Goal: Complete application form: Complete application form

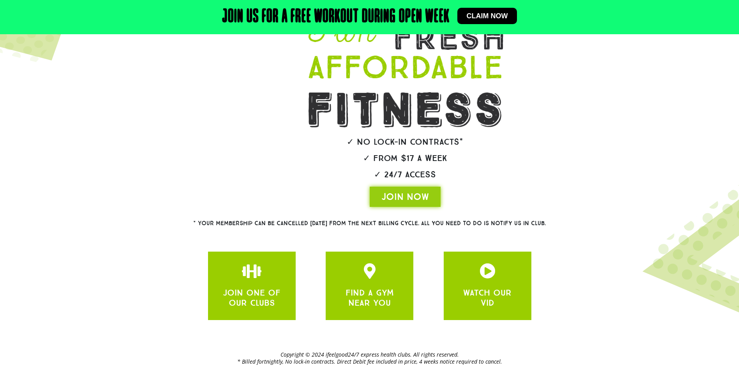
scroll to position [94, 0]
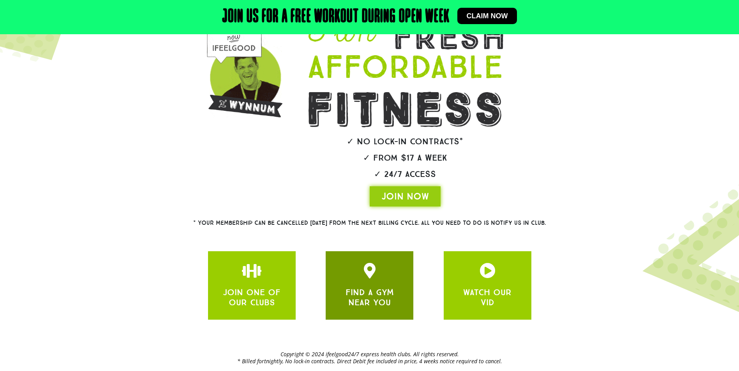
click at [363, 318] on div "FIND A GYM NEAR YOU" at bounding box center [369, 286] width 88 height 69
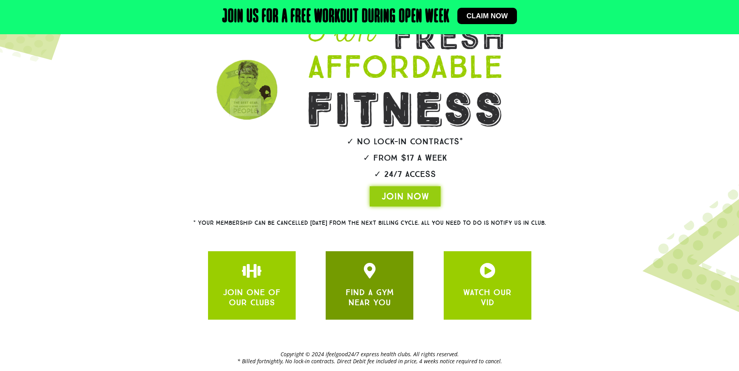
click at [382, 280] on div "FIND A GYM NEAR YOU" at bounding box center [369, 285] width 64 height 45
click at [380, 287] on div "FIND A GYM NEAR YOU" at bounding box center [369, 297] width 64 height 24
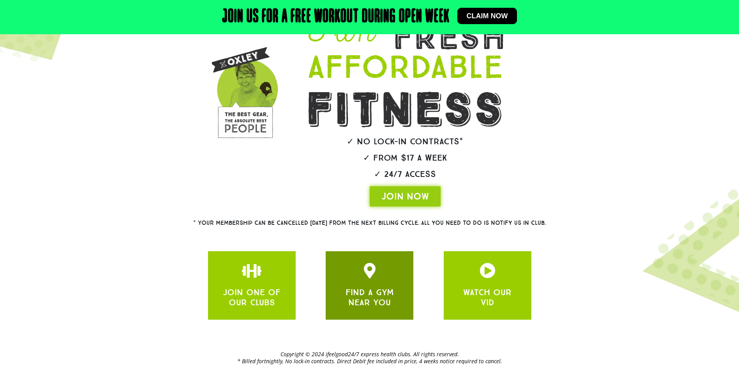
click at [380, 287] on div "FIND A GYM NEAR YOU" at bounding box center [369, 297] width 64 height 24
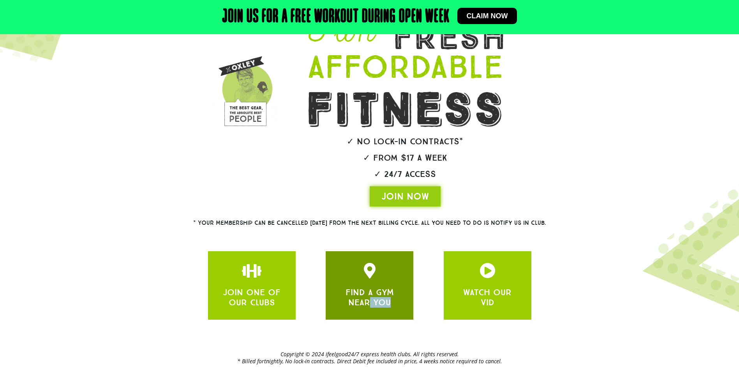
click at [380, 287] on div "FIND A GYM NEAR YOU" at bounding box center [369, 297] width 64 height 24
drag, startPoint x: 380, startPoint y: 287, endPoint x: 363, endPoint y: 283, distance: 16.6
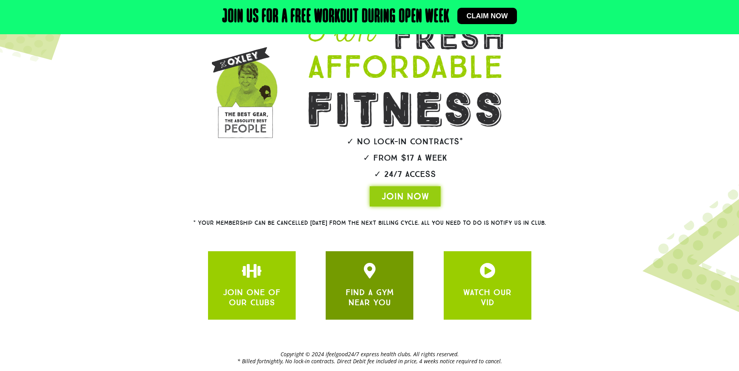
click at [363, 283] on div "FIND A GYM NEAR YOU" at bounding box center [369, 285] width 64 height 45
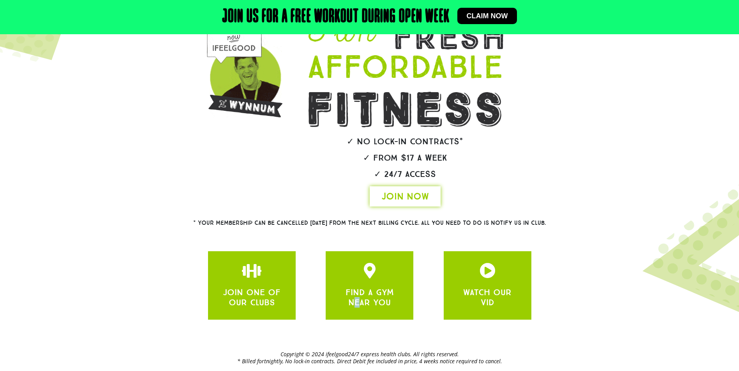
click at [406, 198] on span "JOIN NOW" at bounding box center [404, 196] width 47 height 12
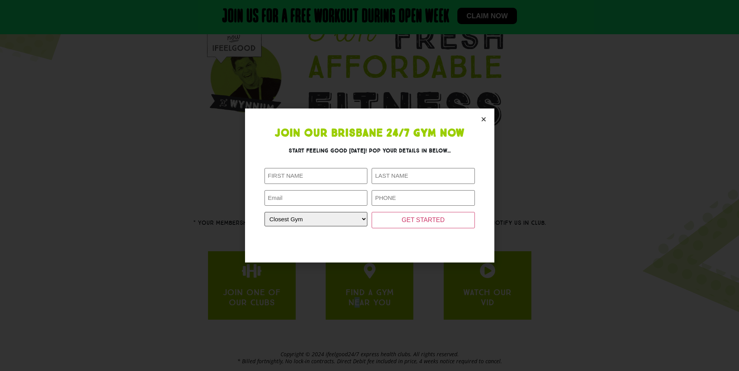
click at [320, 224] on select "Closest Gym Alexandra Hills Calamvale Coopers Plains Middle Park Oxenford Oxley…" at bounding box center [315, 219] width 103 height 14
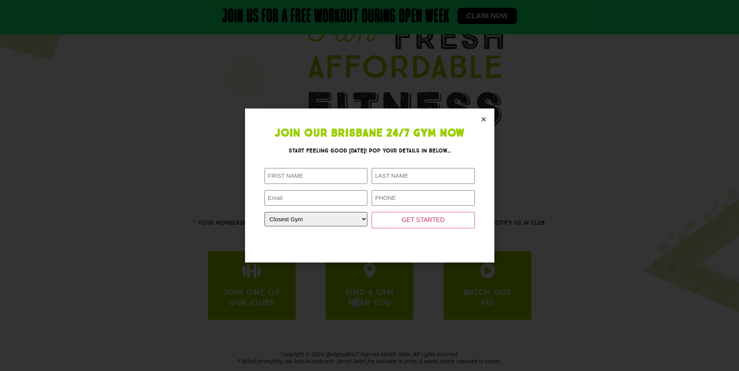
select select "[GEOGRAPHIC_DATA]"
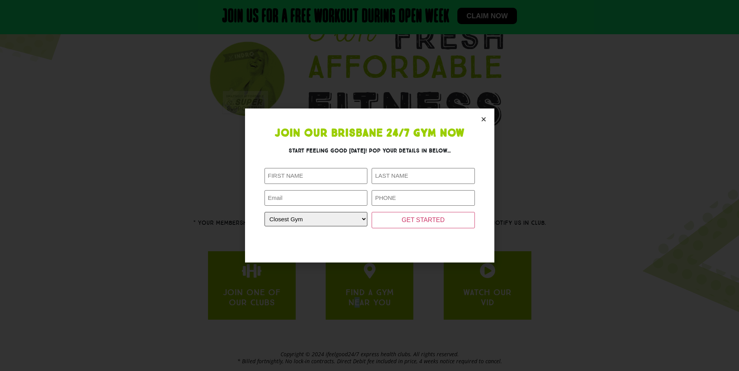
click at [264, 212] on select "Closest Gym Alexandra Hills Calamvale Coopers Plains Middle Park Oxenford Oxley…" at bounding box center [315, 219] width 103 height 14
click at [308, 175] on input "First Name (Required)" at bounding box center [315, 176] width 103 height 16
type input "Charlee"
type input "Astbury"
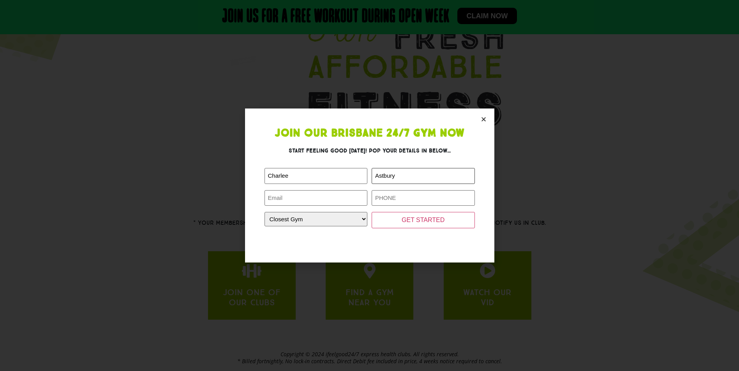
type input "charastbury@icloud.com"
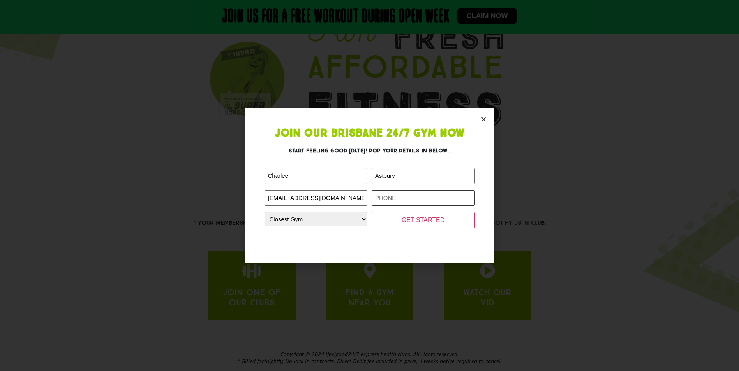
type input "0413482008"
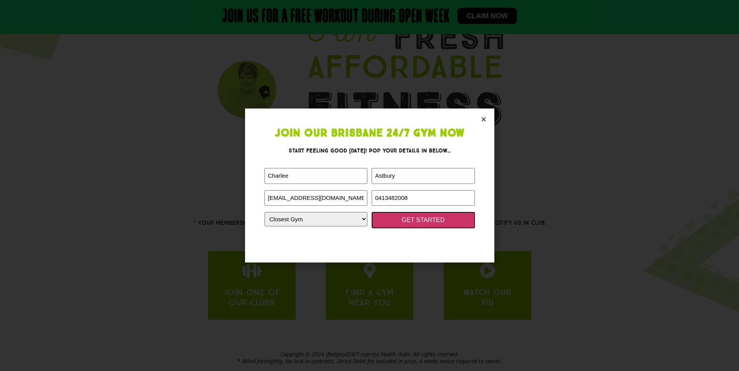
click at [408, 223] on input "GET STARTED" at bounding box center [422, 220] width 103 height 16
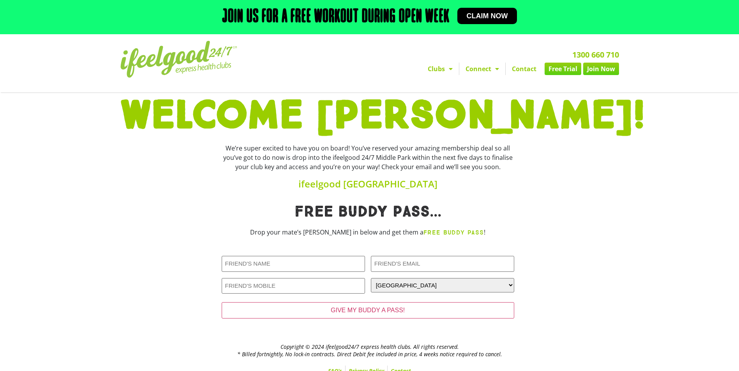
click at [440, 234] on strong "FREE BUDDY PASS" at bounding box center [453, 232] width 60 height 7
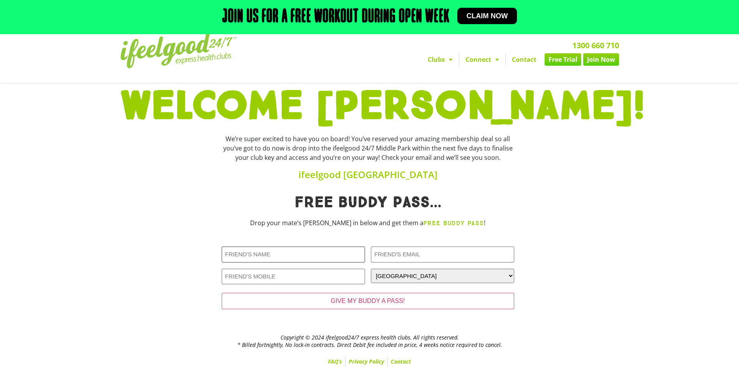
click at [338, 255] on input "Friends Name (Required)" at bounding box center [293, 255] width 143 height 16
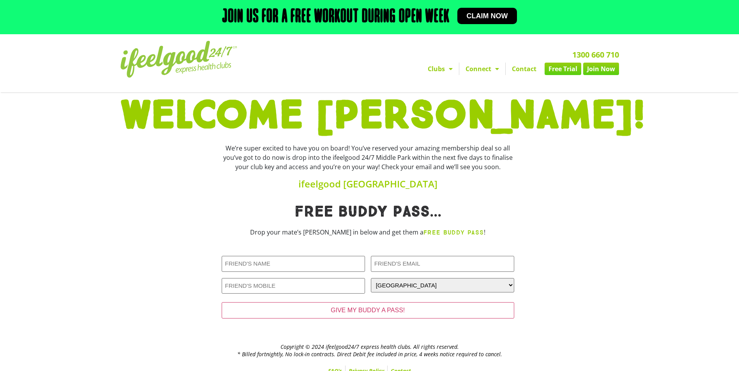
click at [493, 11] on link "Claim now" at bounding box center [487, 16] width 60 height 16
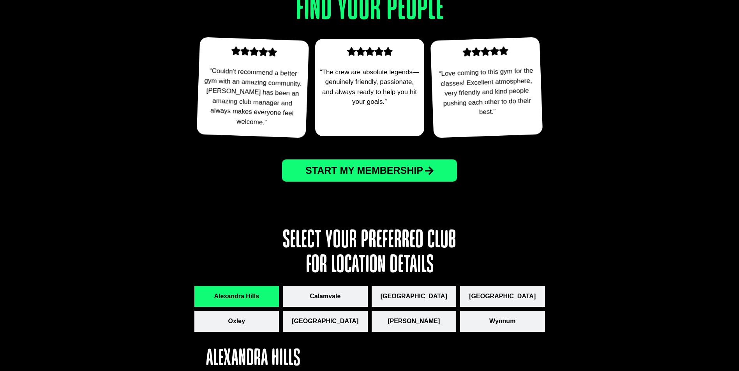
scroll to position [509, 0]
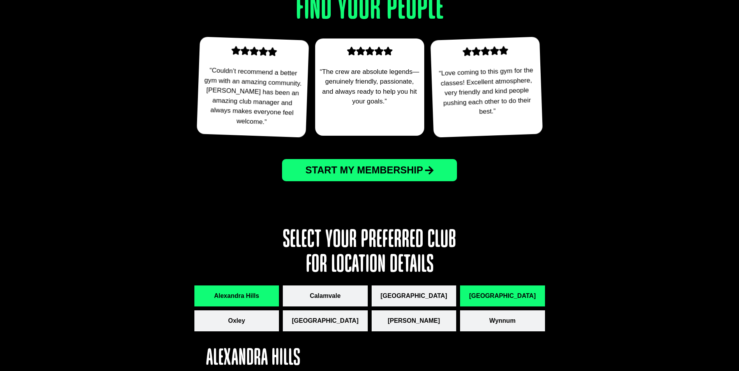
click at [472, 289] on button "[GEOGRAPHIC_DATA]" at bounding box center [502, 296] width 85 height 21
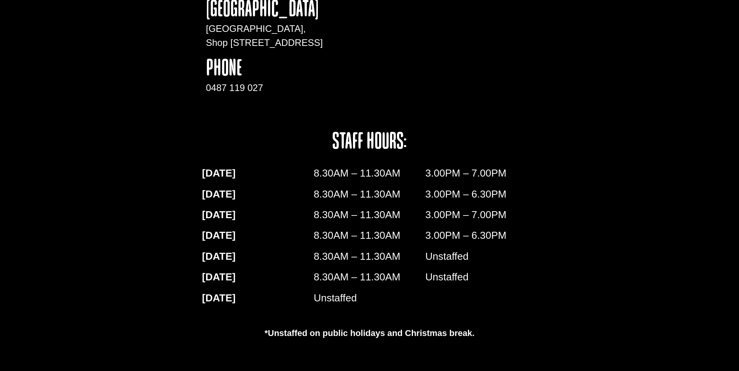
scroll to position [858, 0]
